Goal: Information Seeking & Learning: Learn about a topic

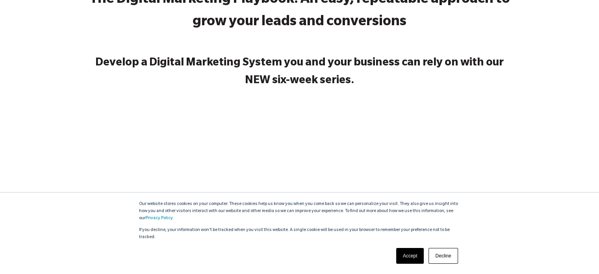
scroll to position [79, 0]
click at [404, 256] on link "Accept" at bounding box center [410, 256] width 28 height 16
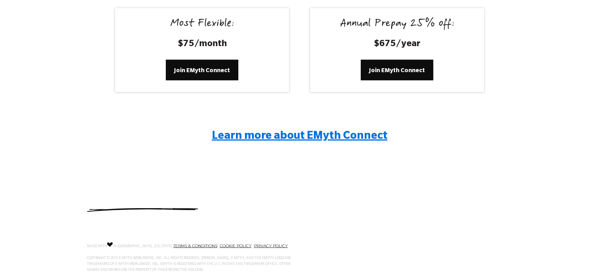
scroll to position [1561, 0]
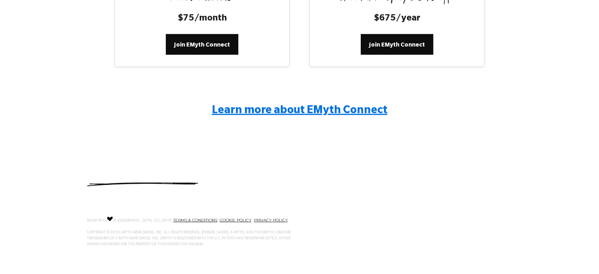
click at [258, 113] on span "Learn more about EMyth Connect" at bounding box center [300, 111] width 176 height 12
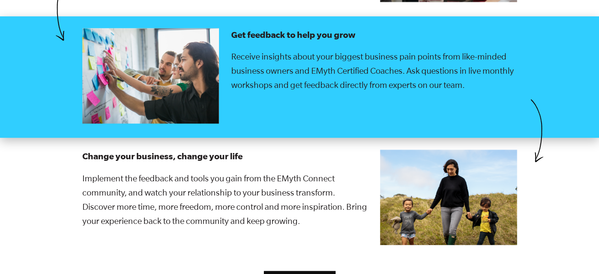
scroll to position [1536, 0]
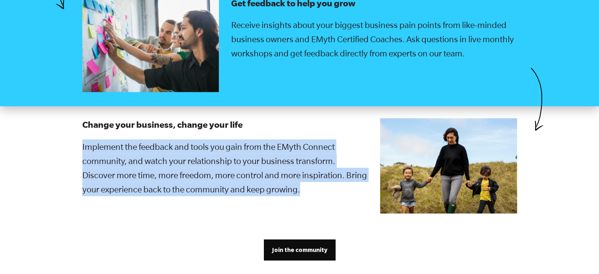
drag, startPoint x: 82, startPoint y: 136, endPoint x: 350, endPoint y: 187, distance: 272.6
click at [350, 187] on div "Change your business, change your life Implement the feedback and tools you gai…" at bounding box center [225, 167] width 298 height 98
click at [350, 192] on div "Change your business, change your life Implement the feedback and tools you gai…" at bounding box center [225, 167] width 298 height 98
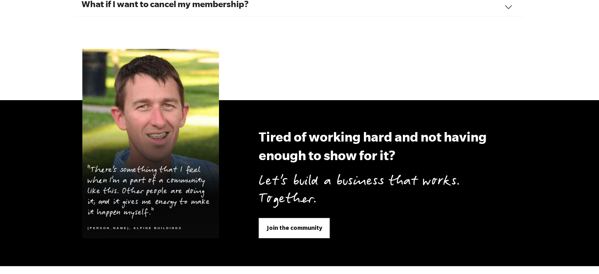
scroll to position [2993, 0]
